Goal: Task Accomplishment & Management: Manage account settings

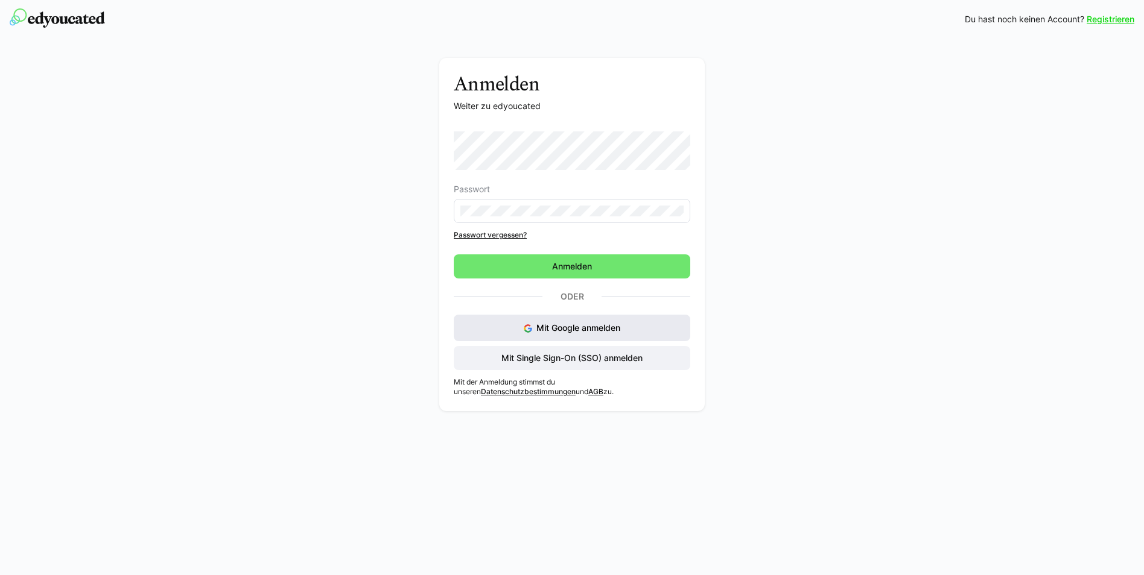
click at [532, 326] on button "Mit Google anmelden" at bounding box center [572, 328] width 236 height 27
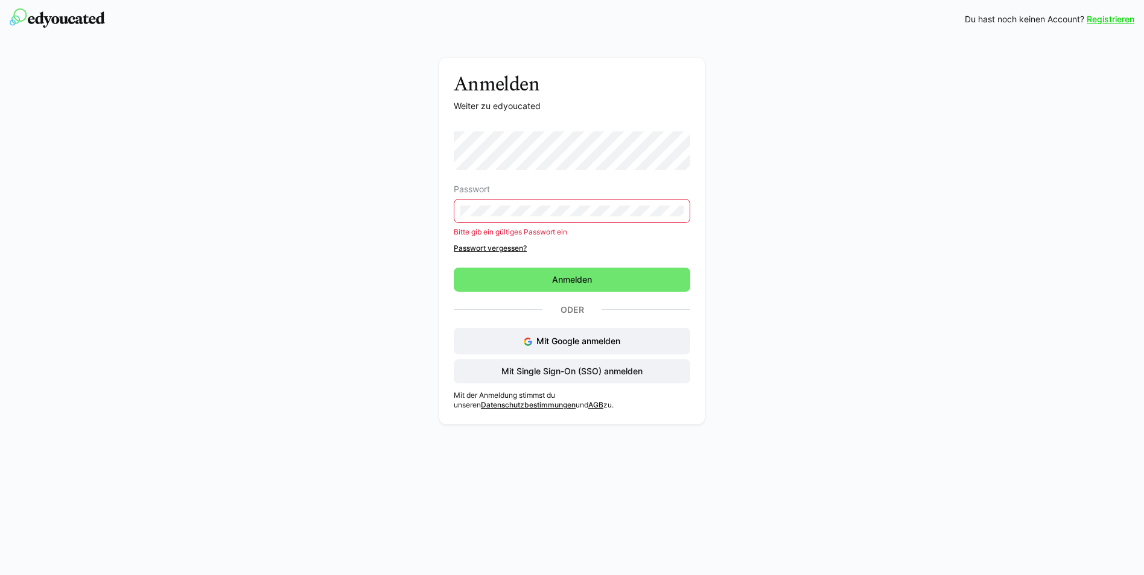
click at [483, 205] on eds-input at bounding box center [572, 211] width 236 height 24
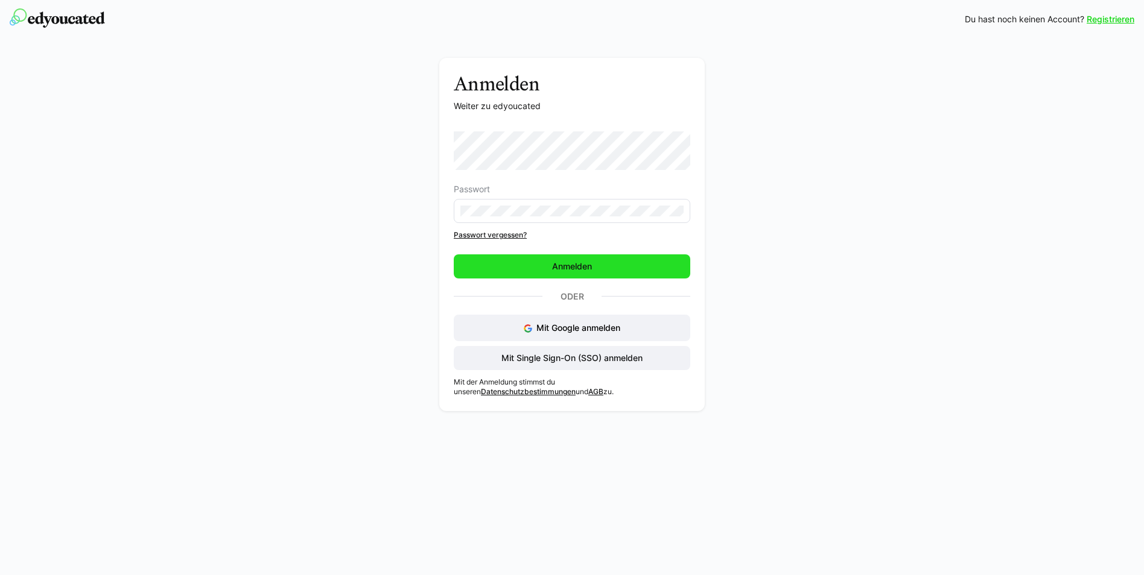
click at [583, 262] on span "Anmelden" at bounding box center [571, 267] width 43 height 12
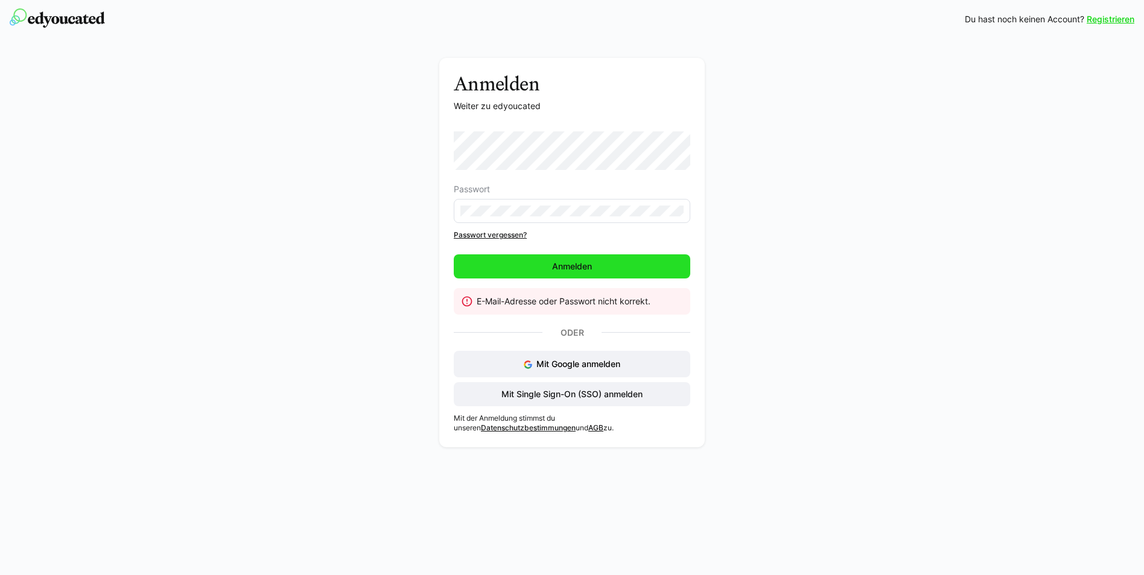
click at [581, 262] on span "Anmelden" at bounding box center [571, 267] width 43 height 12
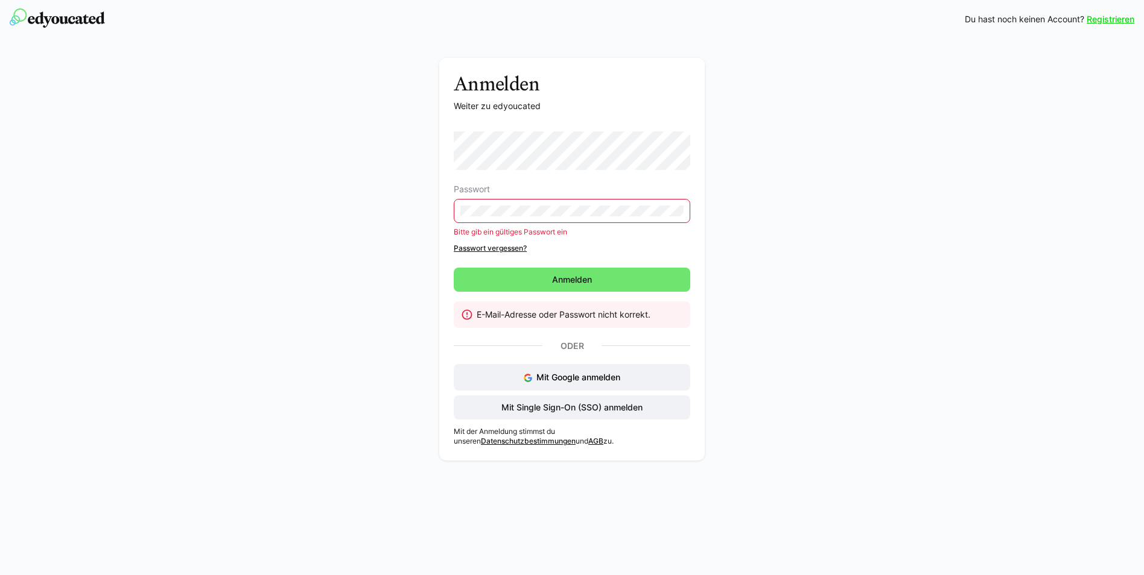
click at [677, 217] on eds-input at bounding box center [572, 211] width 236 height 24
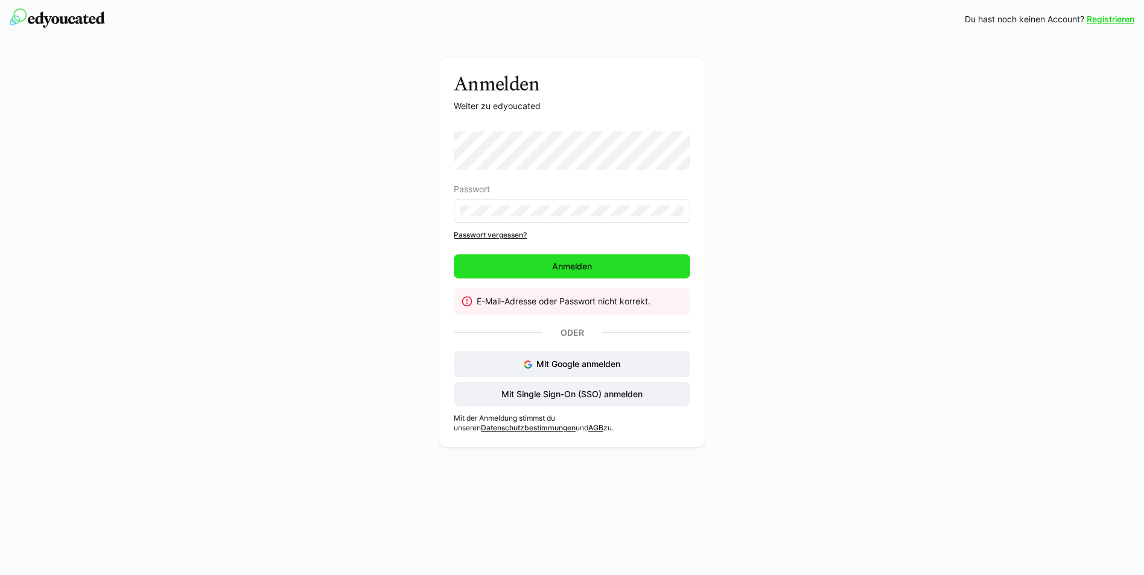
click at [619, 267] on span "Anmelden" at bounding box center [572, 267] width 236 height 24
